Goal: Find specific page/section: Find specific page/section

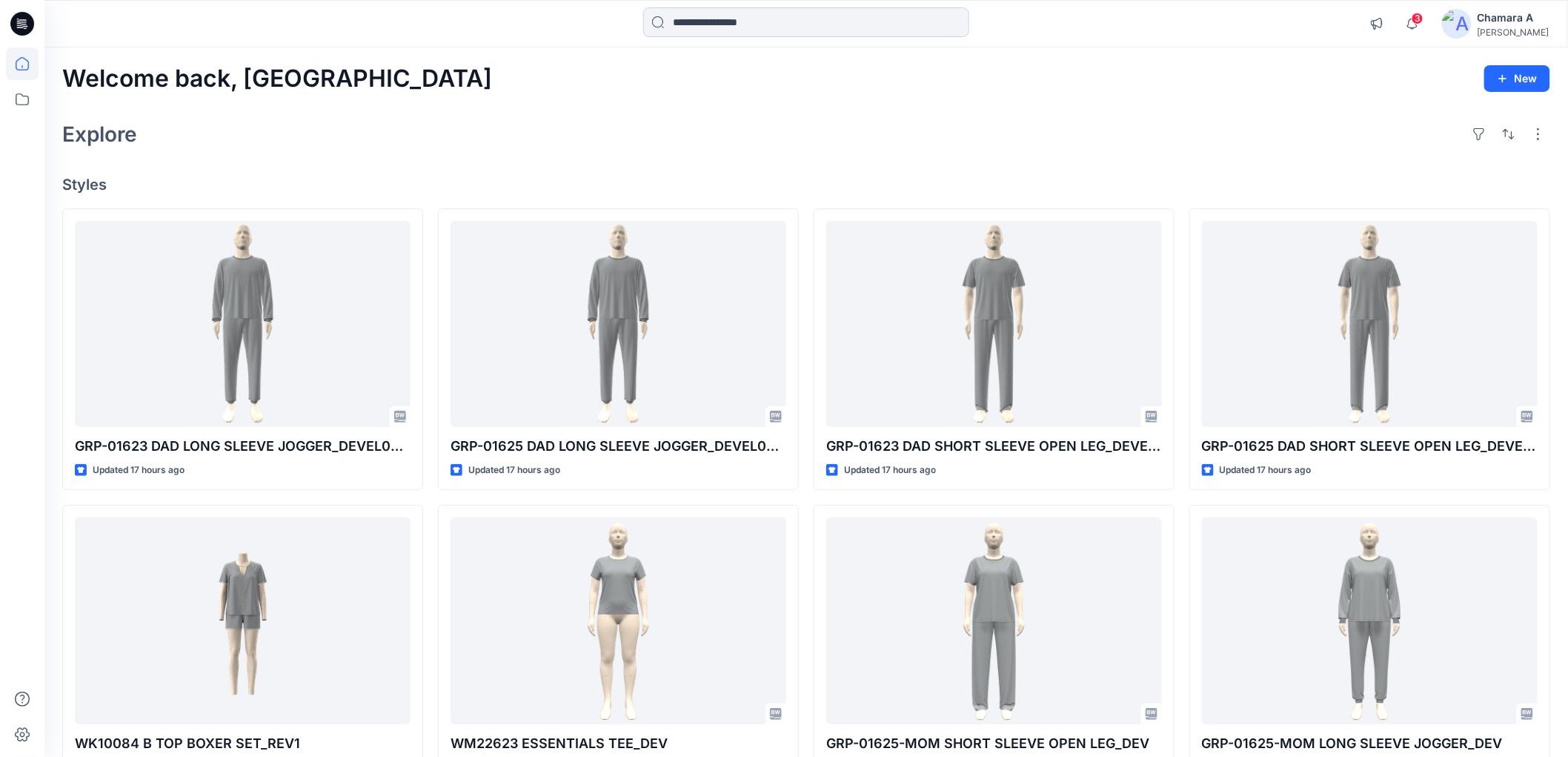
click at [733, 26] on input at bounding box center [806, 23] width 326 height 30
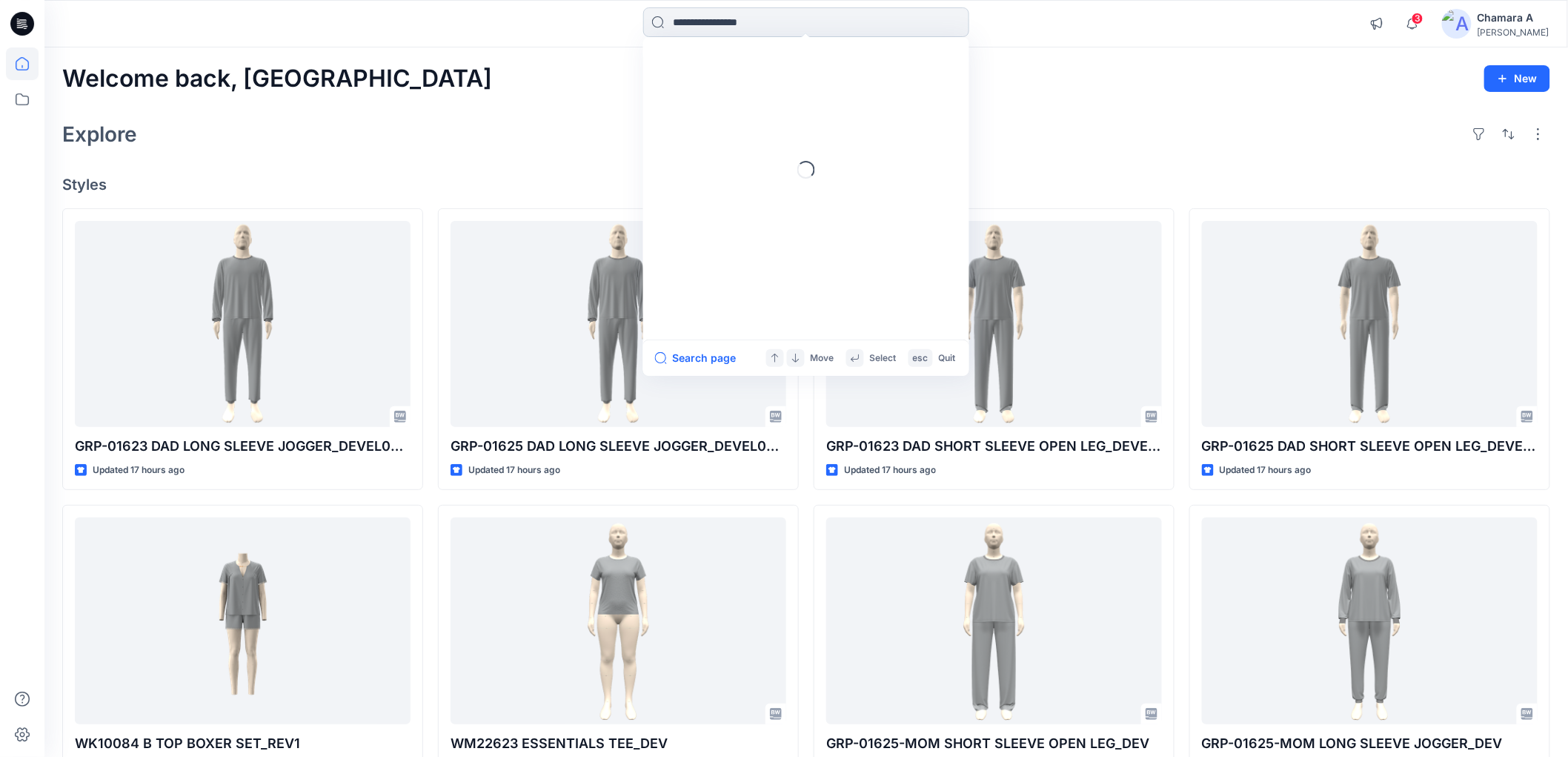
paste input "*******"
type input "*******"
click at [710, 69] on link "CH22691 _DEV" at bounding box center [806, 81] width 320 height 28
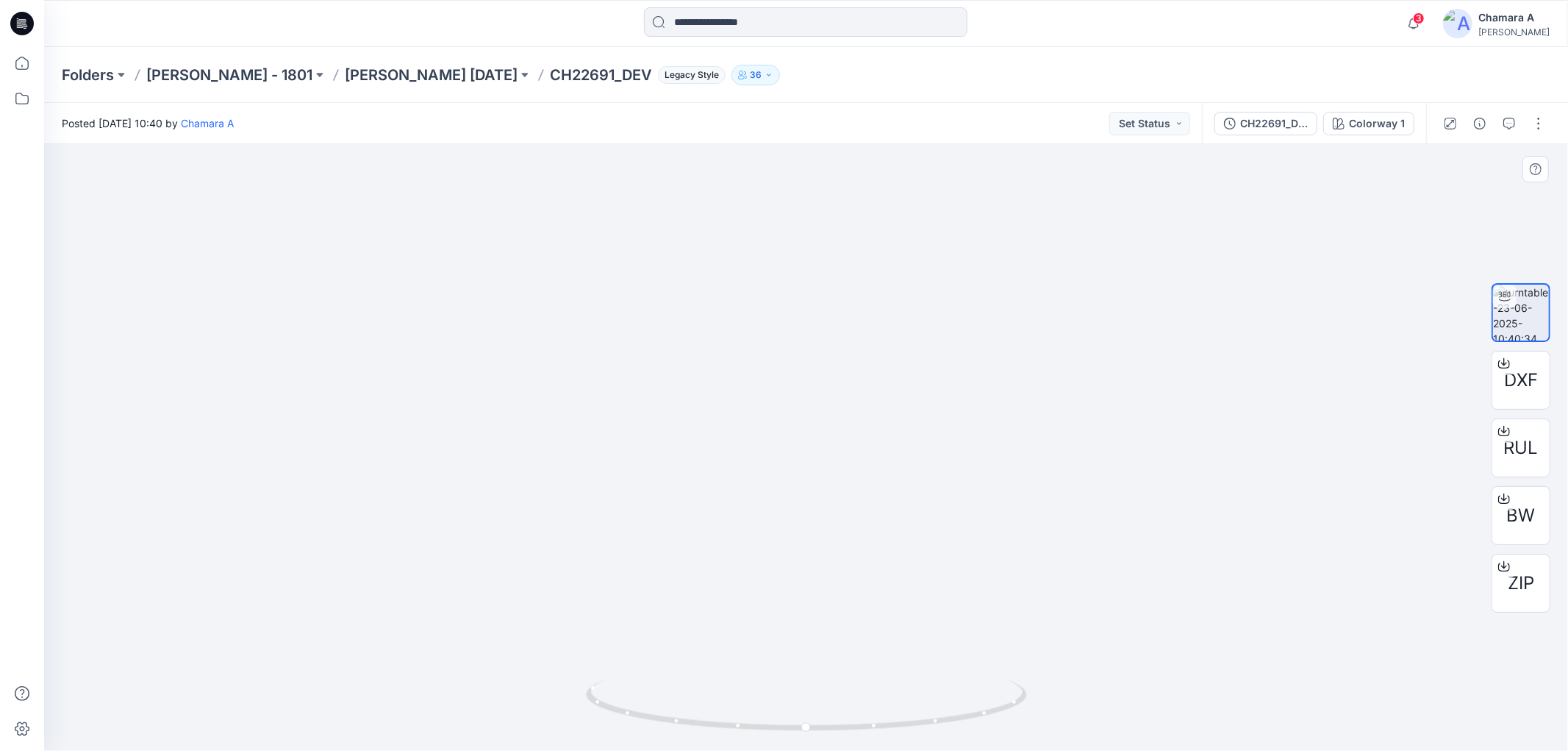
drag, startPoint x: 862, startPoint y: 277, endPoint x: 864, endPoint y: 365, distance: 88.0
click at [864, 365] on img at bounding box center [806, 428] width 907 height 645
drag, startPoint x: 951, startPoint y: 731, endPoint x: 744, endPoint y: 703, distance: 208.9
click at [744, 703] on icon at bounding box center [808, 707] width 445 height 55
drag, startPoint x: 859, startPoint y: 715, endPoint x: 692, endPoint y: 648, distance: 179.9
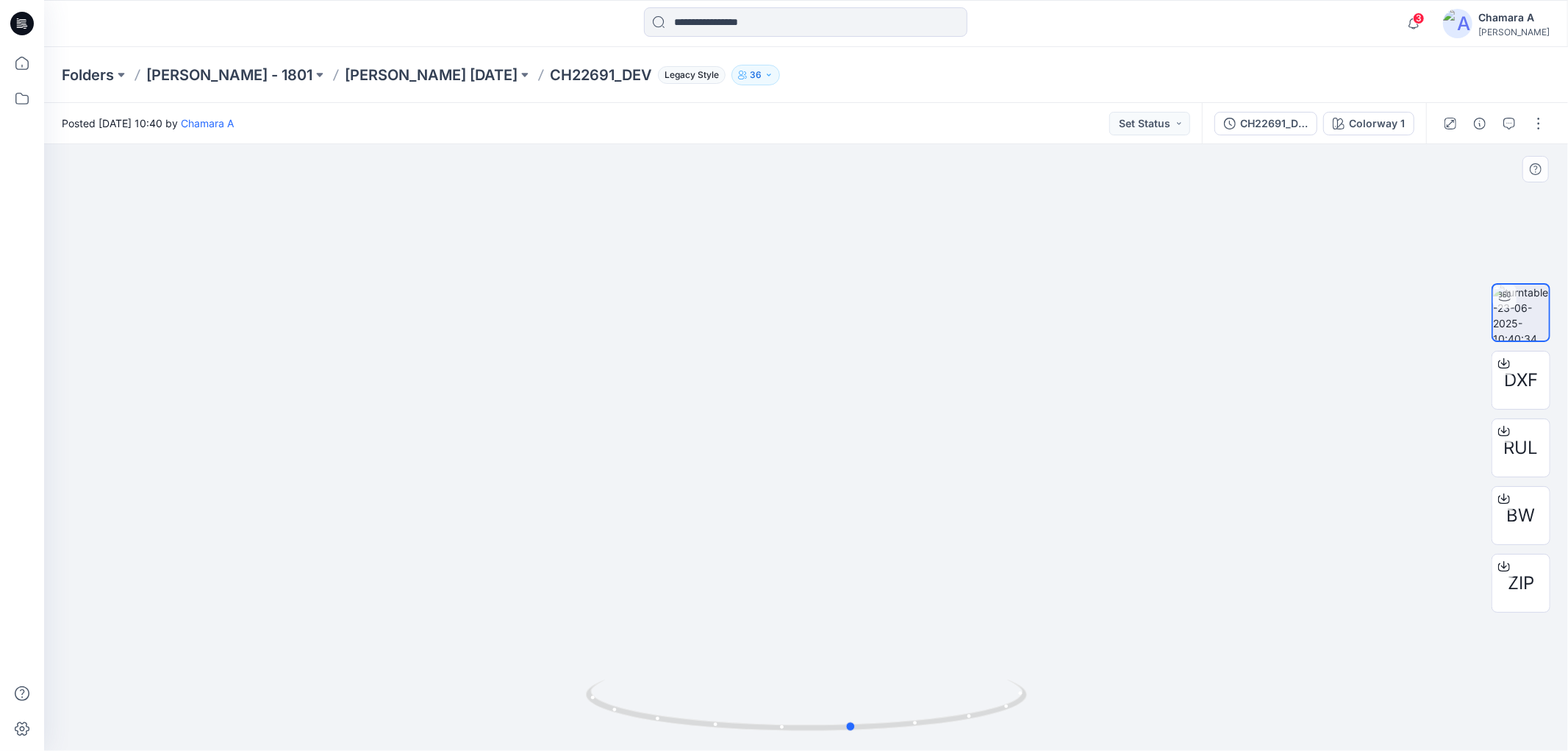
click at [692, 648] on div at bounding box center [806, 447] width 1524 height 607
drag, startPoint x: 797, startPoint y: 715, endPoint x: 745, endPoint y: 728, distance: 53.6
click at [745, 728] on icon at bounding box center [808, 707] width 445 height 55
